Goal: Task Accomplishment & Management: Manage account settings

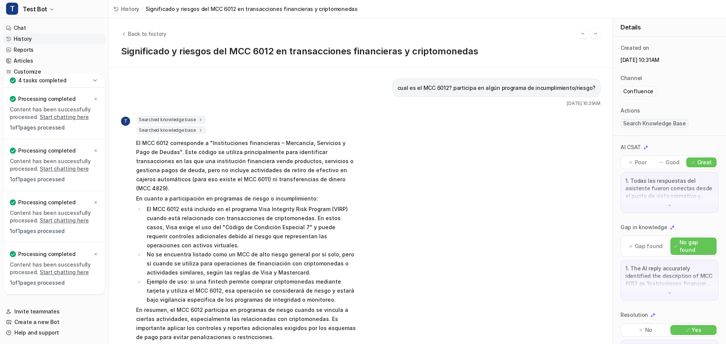
scroll to position [1868, 0]
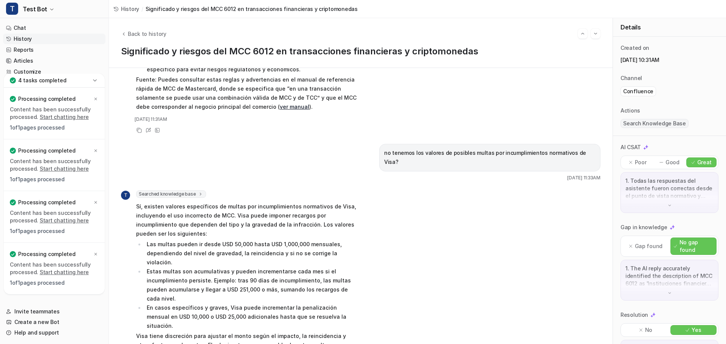
click at [98, 77] on icon at bounding box center [95, 81] width 8 height 8
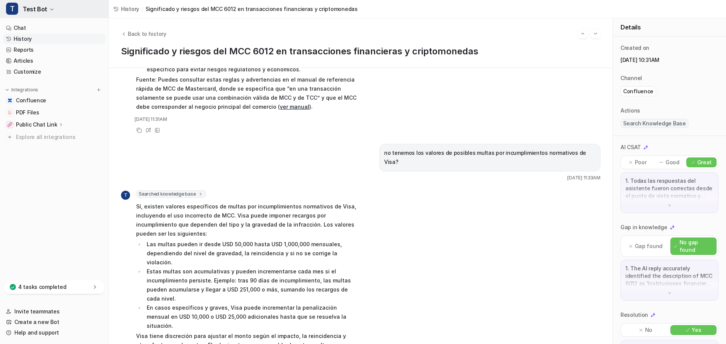
click at [42, 11] on span "Test Bot" at bounding box center [35, 9] width 25 height 11
click at [44, 56] on link "Settings" at bounding box center [60, 57] width 104 height 12
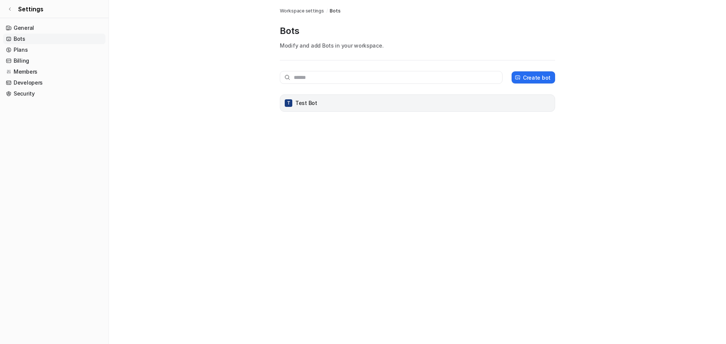
click at [310, 100] on p "Test Bot" at bounding box center [306, 103] width 22 height 8
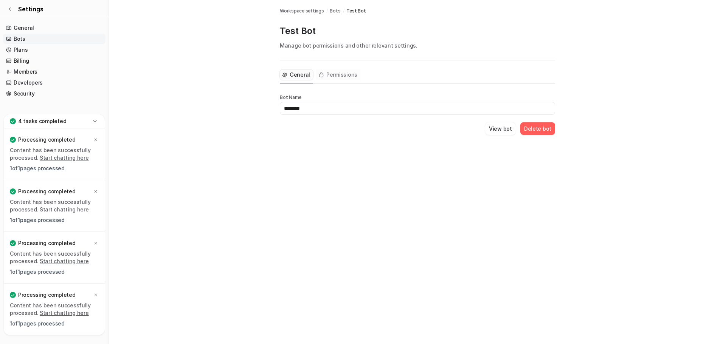
click at [334, 79] on button "Permissions" at bounding box center [338, 75] width 44 height 11
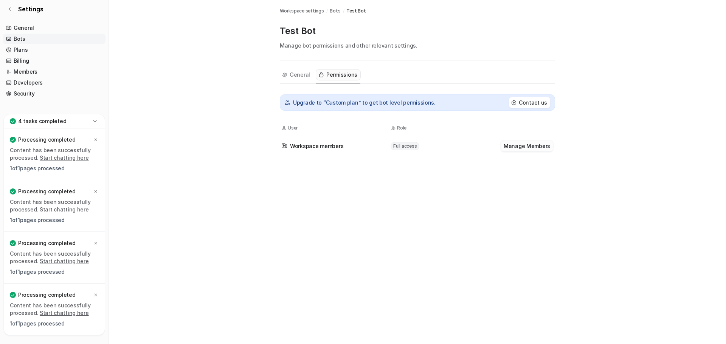
click at [513, 149] on button "Manage Members" at bounding box center [526, 146] width 53 height 11
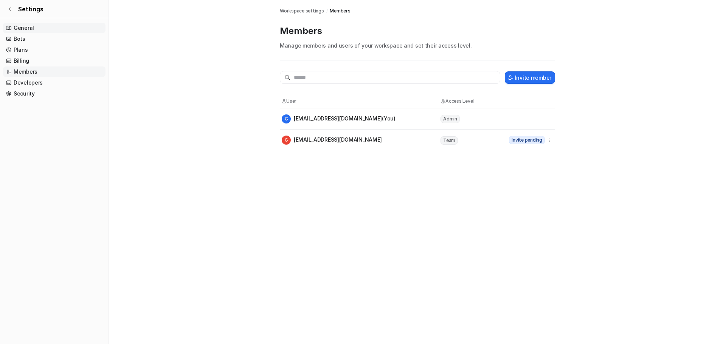
click at [29, 31] on link "General" at bounding box center [54, 28] width 102 height 11
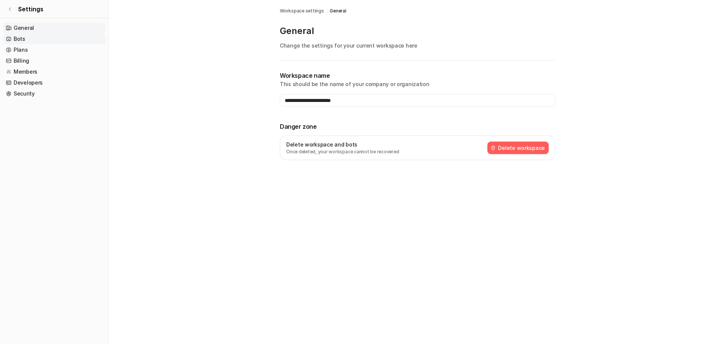
click at [25, 42] on link "Bots" at bounding box center [54, 39] width 102 height 11
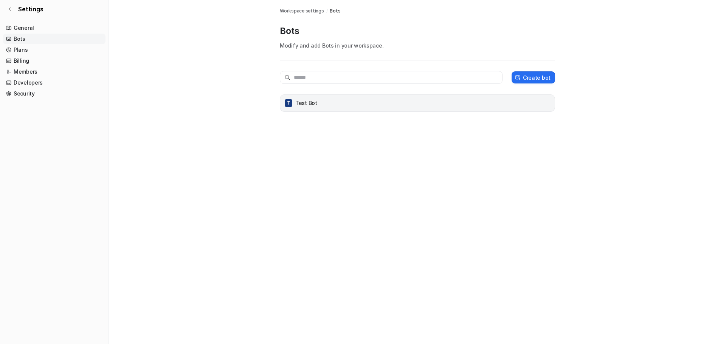
click at [341, 103] on div "T Test Bot" at bounding box center [417, 103] width 268 height 11
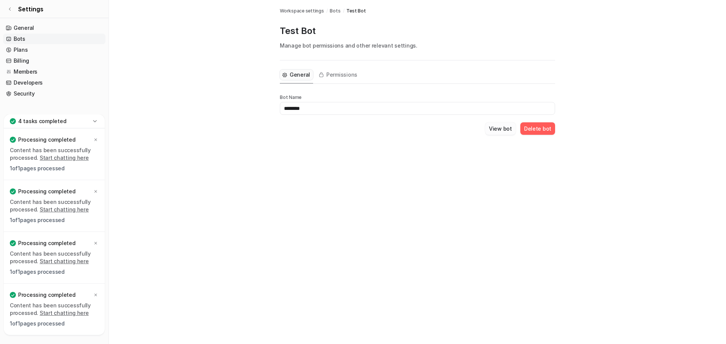
click at [500, 131] on button "View bot" at bounding box center [500, 128] width 31 height 12
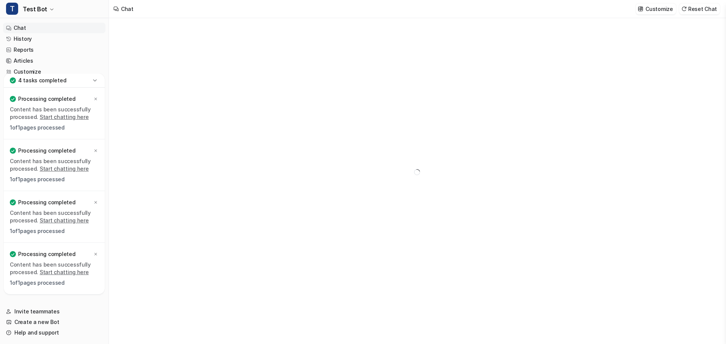
type textarea "**********"
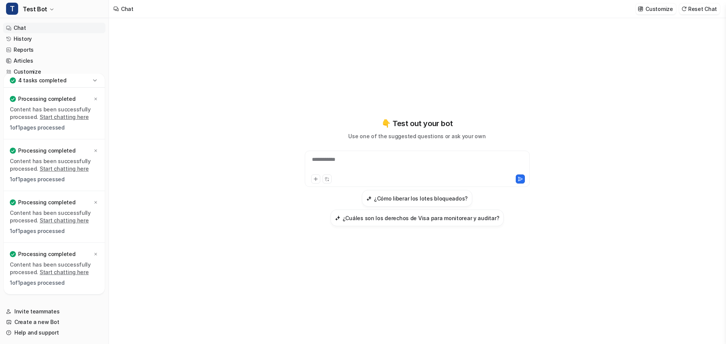
click at [94, 84] on icon at bounding box center [95, 81] width 8 height 8
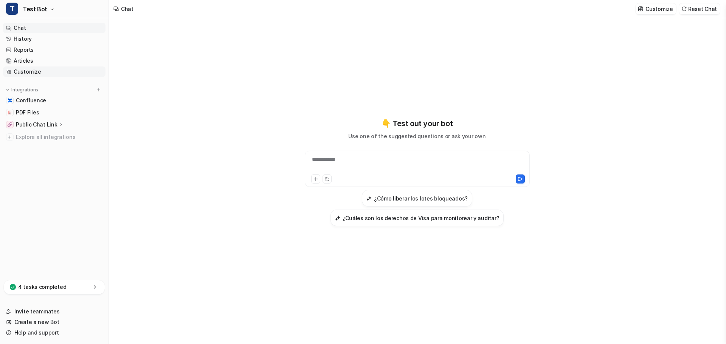
click at [28, 73] on link "Customize" at bounding box center [54, 72] width 102 height 11
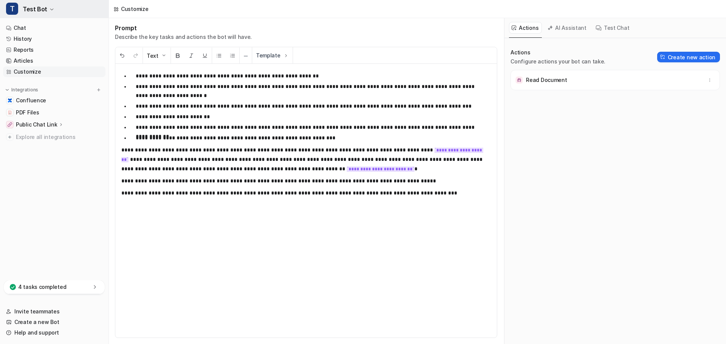
click at [51, 8] on icon "button" at bounding box center [52, 9] width 5 height 5
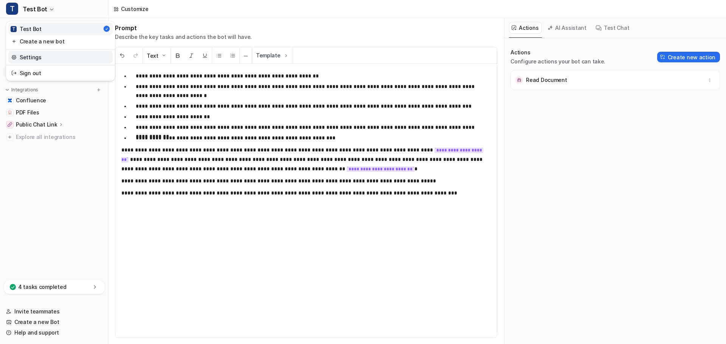
click at [37, 59] on link "Settings" at bounding box center [60, 57] width 104 height 12
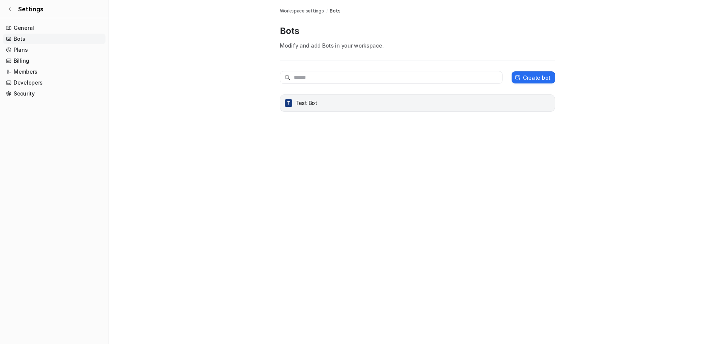
click at [293, 104] on div "T Test Bot" at bounding box center [417, 103] width 268 height 11
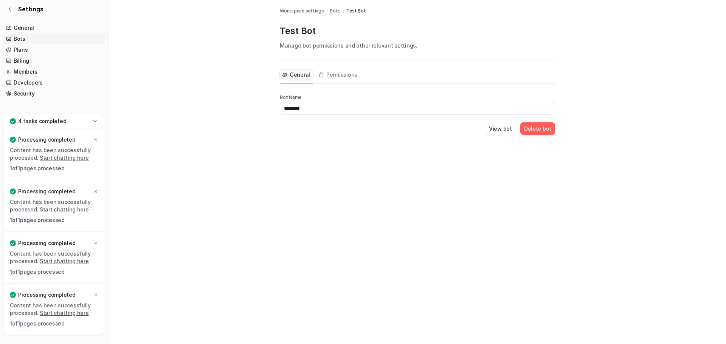
drag, startPoint x: 305, startPoint y: 108, endPoint x: 284, endPoint y: 108, distance: 21.2
click at [284, 108] on input "********" at bounding box center [417, 108] width 275 height 13
type input "***"
click at [351, 153] on div "Bots Workspace settings / Bots / Test Bot Test Bot Manage bot permissions and o…" at bounding box center [363, 172] width 726 height 344
click at [318, 109] on input "***" at bounding box center [417, 108] width 275 height 13
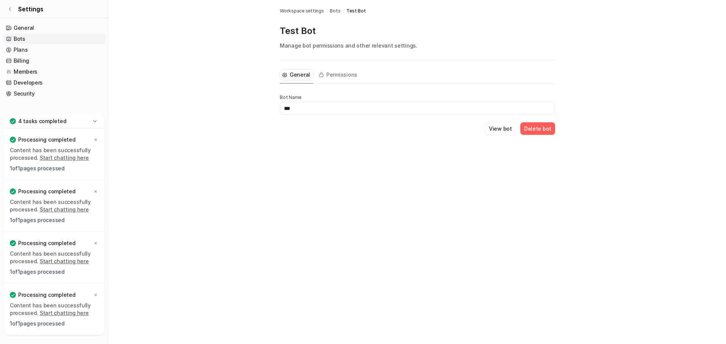
click at [318, 132] on div "View bot Delete bot" at bounding box center [417, 128] width 275 height 12
click at [338, 74] on span "Permissions" at bounding box center [341, 75] width 31 height 8
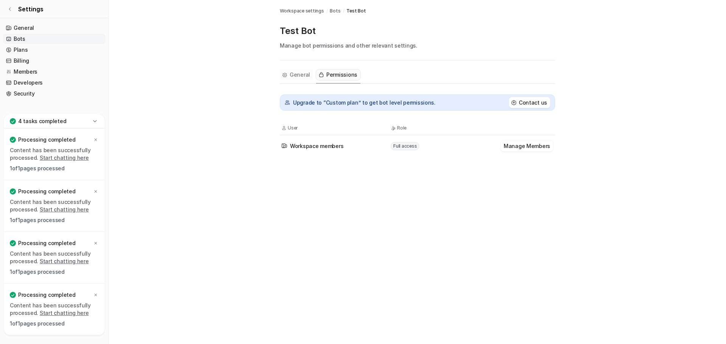
click at [300, 74] on span "General" at bounding box center [300, 75] width 20 height 8
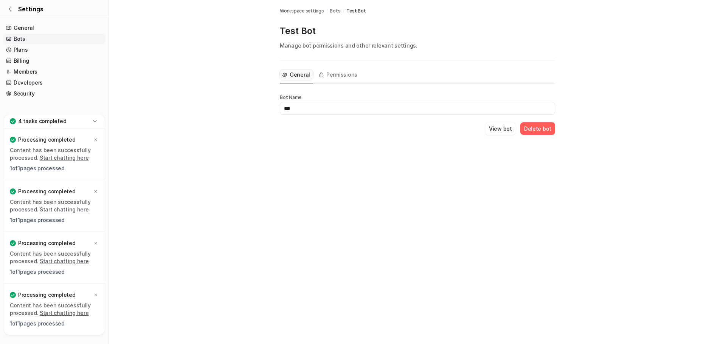
click at [350, 136] on div "General Permissions Bot Name *** View bot Delete bot" at bounding box center [417, 106] width 275 height 93
click at [323, 108] on input "***" at bounding box center [417, 108] width 275 height 13
click at [325, 132] on div "View bot Delete bot" at bounding box center [417, 128] width 275 height 12
click at [331, 76] on span "Permissions" at bounding box center [341, 75] width 31 height 8
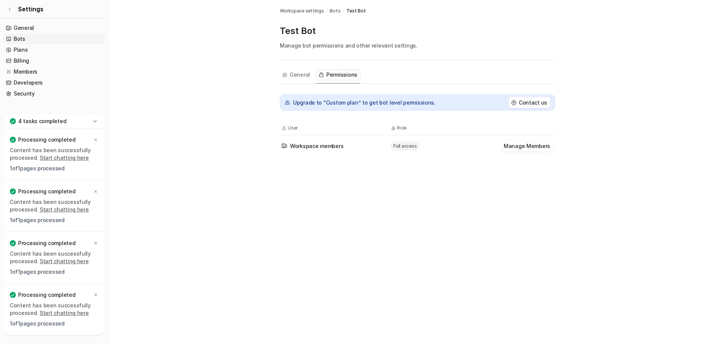
click at [99, 119] on div "4 tasks completed" at bounding box center [54, 122] width 101 height 14
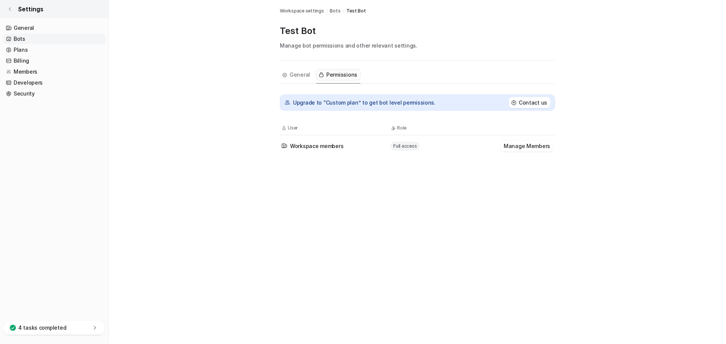
click at [11, 9] on icon at bounding box center [10, 9] width 5 height 5
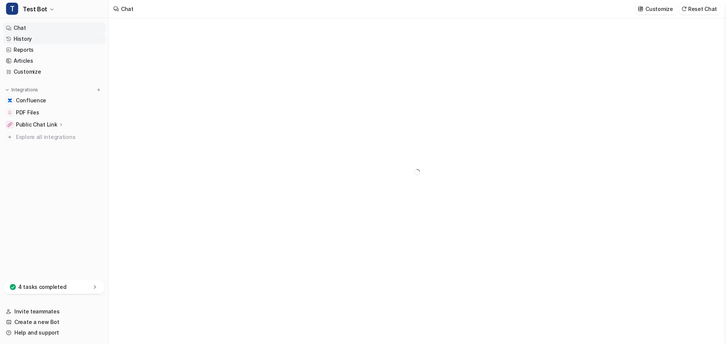
click at [29, 38] on link "History" at bounding box center [54, 39] width 102 height 11
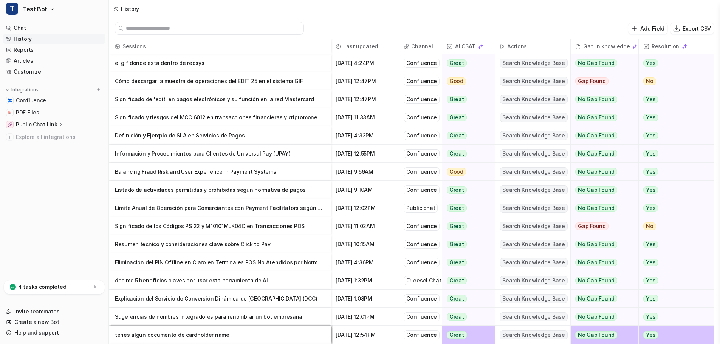
click at [194, 116] on p "Significado y riesgos del MCC 6012 en transacciones financieras y criptomonedas" at bounding box center [220, 117] width 210 height 18
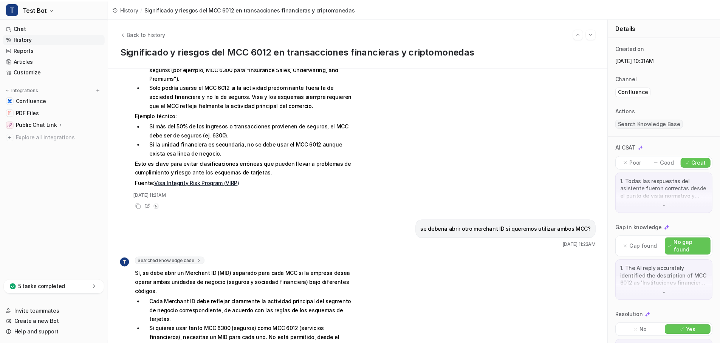
scroll to position [1020, 0]
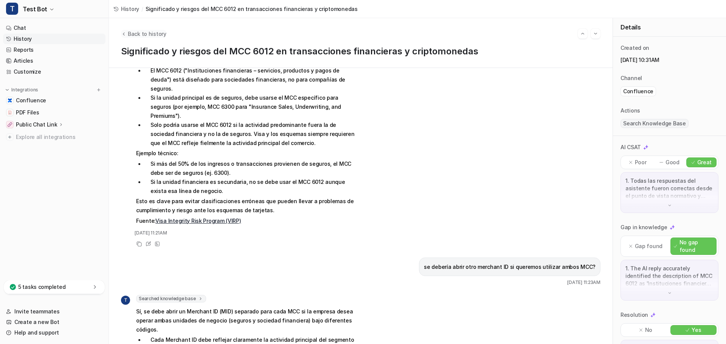
click at [123, 34] on icon "Back to history" at bounding box center [124, 34] width 2 height 3
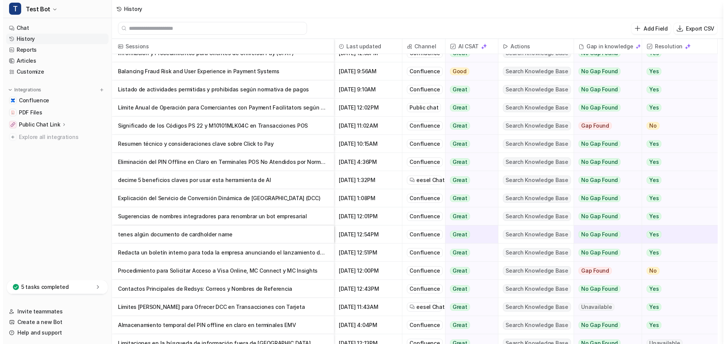
scroll to position [113, 0]
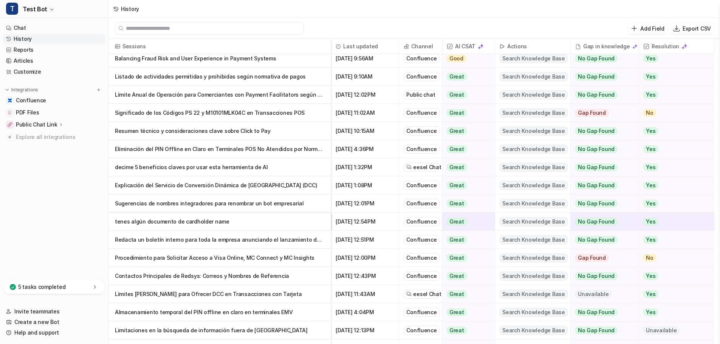
click at [188, 187] on p "Explicación del Servicio de Conversión Dinámica de [GEOGRAPHIC_DATA] (DCC)" at bounding box center [220, 186] width 210 height 18
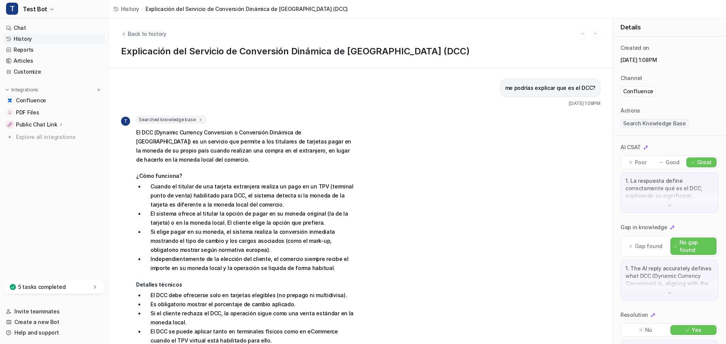
click at [129, 31] on span "Back to history" at bounding box center [147, 34] width 39 height 8
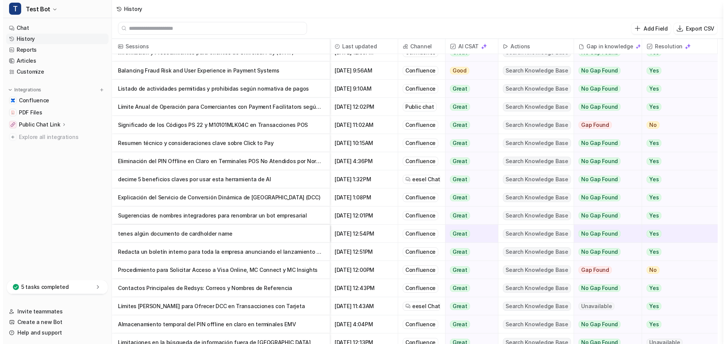
scroll to position [113, 0]
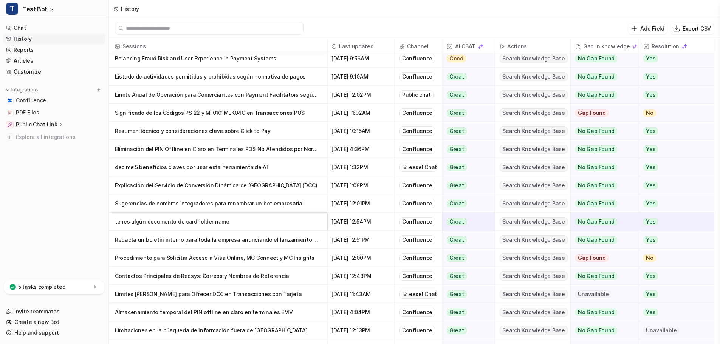
click at [218, 262] on p "Procedimiento para Solicitar Acceso a Visa Online, MC Connect y MC Insights" at bounding box center [218, 258] width 206 height 18
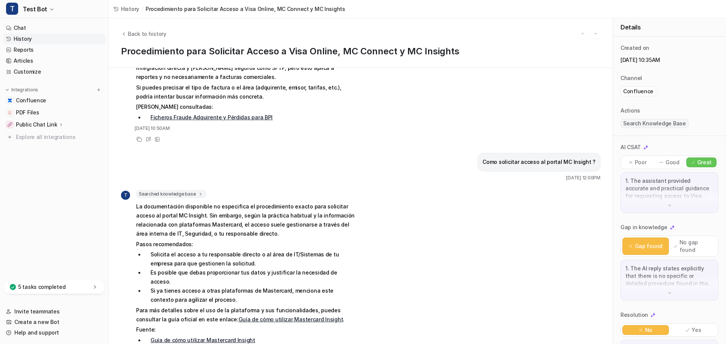
scroll to position [779, 0]
